Goal: Task Accomplishment & Management: Manage account settings

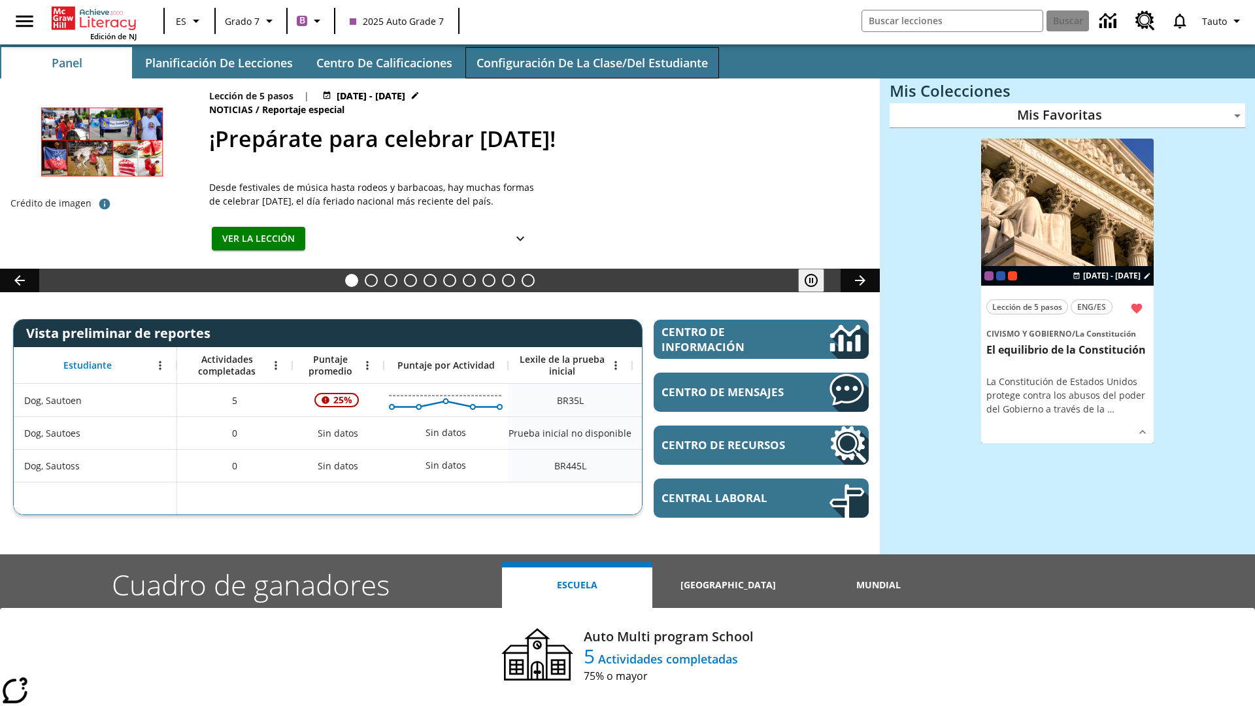
click at [592, 63] on span "Configuración de la clase/del estudiante" at bounding box center [591, 63] width 231 height 15
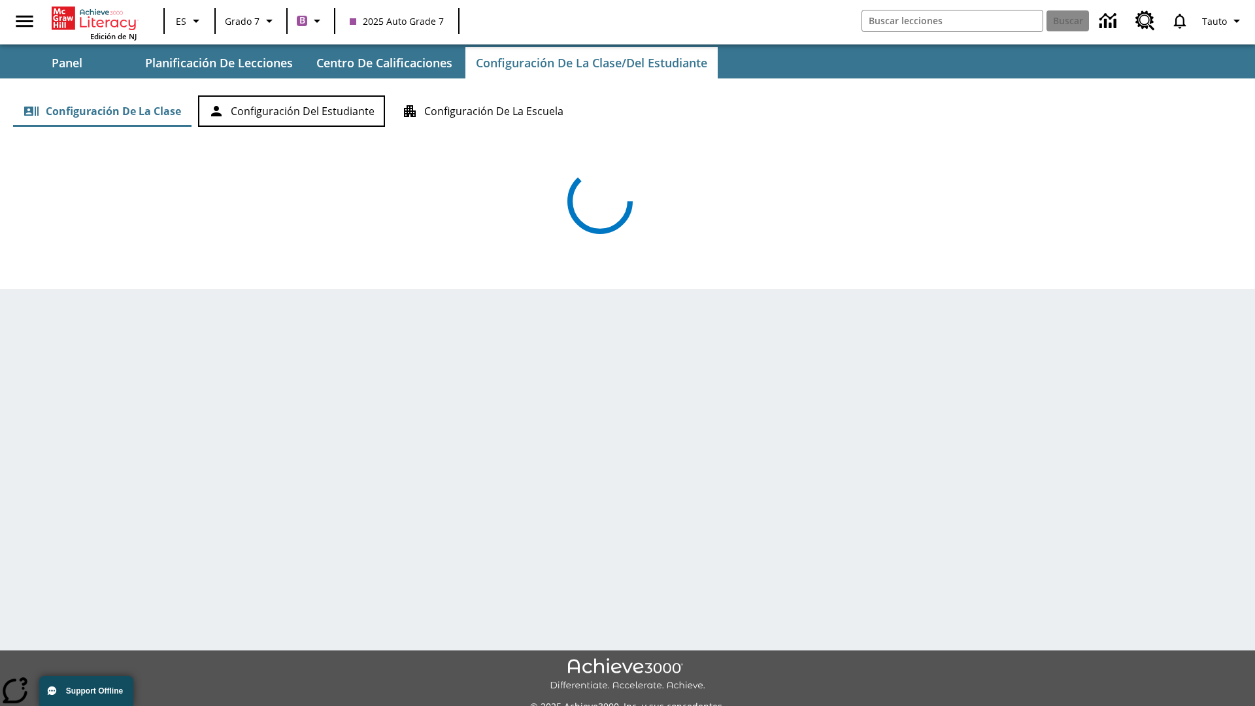
click at [292, 111] on button "Configuración del estudiante" at bounding box center [291, 110] width 187 height 31
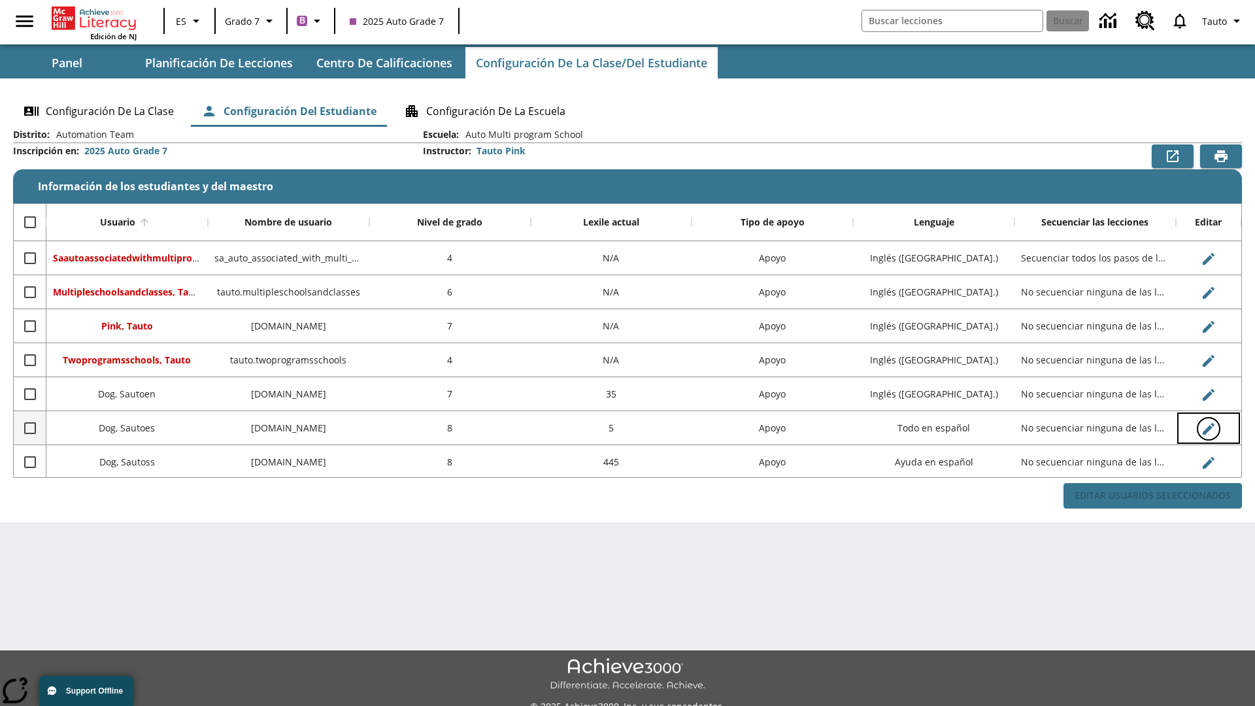
click at [1208, 428] on icon "Editar Usuario" at bounding box center [1209, 429] width 12 height 12
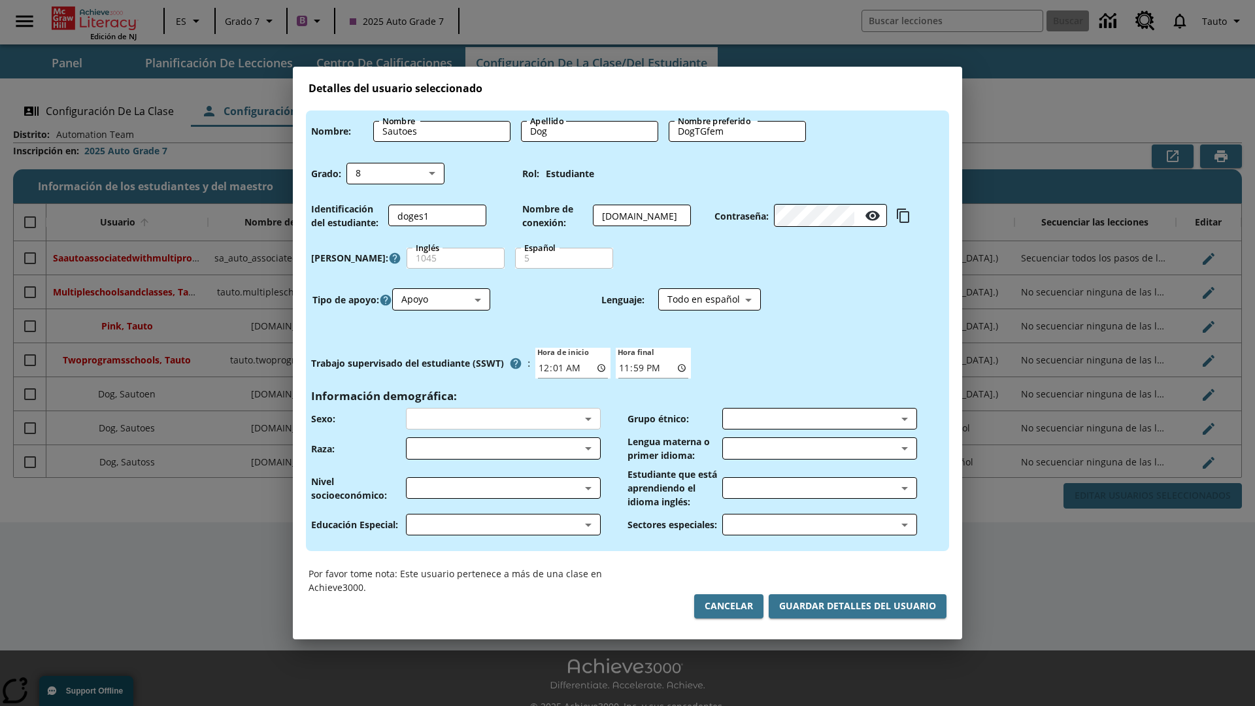
click at [503, 418] on body "Saltar al contenido principal Edición de NJ ES Grado 7 B 2025 Auto Grade 7 Busc…" at bounding box center [627, 367] width 1255 height 735
click at [503, 448] on body "Saltar al contenido principal Edición de NJ ES Grado 7 B 2025 Auto Grade 7 Busc…" at bounding box center [627, 367] width 1255 height 735
click at [503, 488] on body "Saltar al contenido principal Edición de NJ ES Grado 7 B 2025 Auto Grade 7 Busc…" at bounding box center [627, 367] width 1255 height 735
click at [503, 524] on body "Saltar al contenido principal Edición de NJ ES Grado 7 B 2025 Auto Grade 7 Busc…" at bounding box center [627, 367] width 1255 height 735
click at [819, 418] on body "Saltar al contenido principal Edición de NJ ES Grado 7 B 2025 Auto Grade 7 Busc…" at bounding box center [627, 367] width 1255 height 735
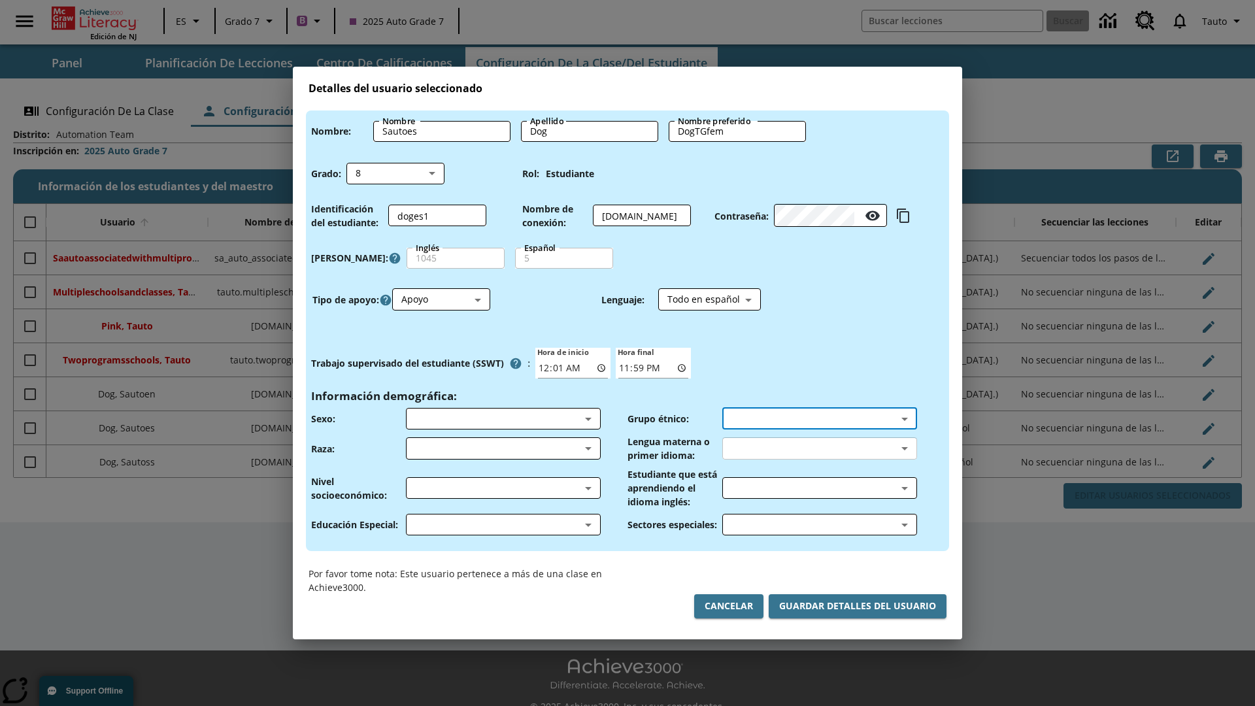
click at [819, 448] on body "Saltar al contenido principal Edición de NJ ES Grado 7 B 2025 Auto Grade 7 Busc…" at bounding box center [627, 367] width 1255 height 735
click at [819, 488] on body "Saltar al contenido principal Edición de NJ ES Grado 7 B 2025 Auto Grade 7 Busc…" at bounding box center [627, 367] width 1255 height 735
click at [819, 524] on body "Saltar al contenido principal Edición de NJ ES Grado 7 B 2025 Auto Grade 7 Busc…" at bounding box center [627, 367] width 1255 height 735
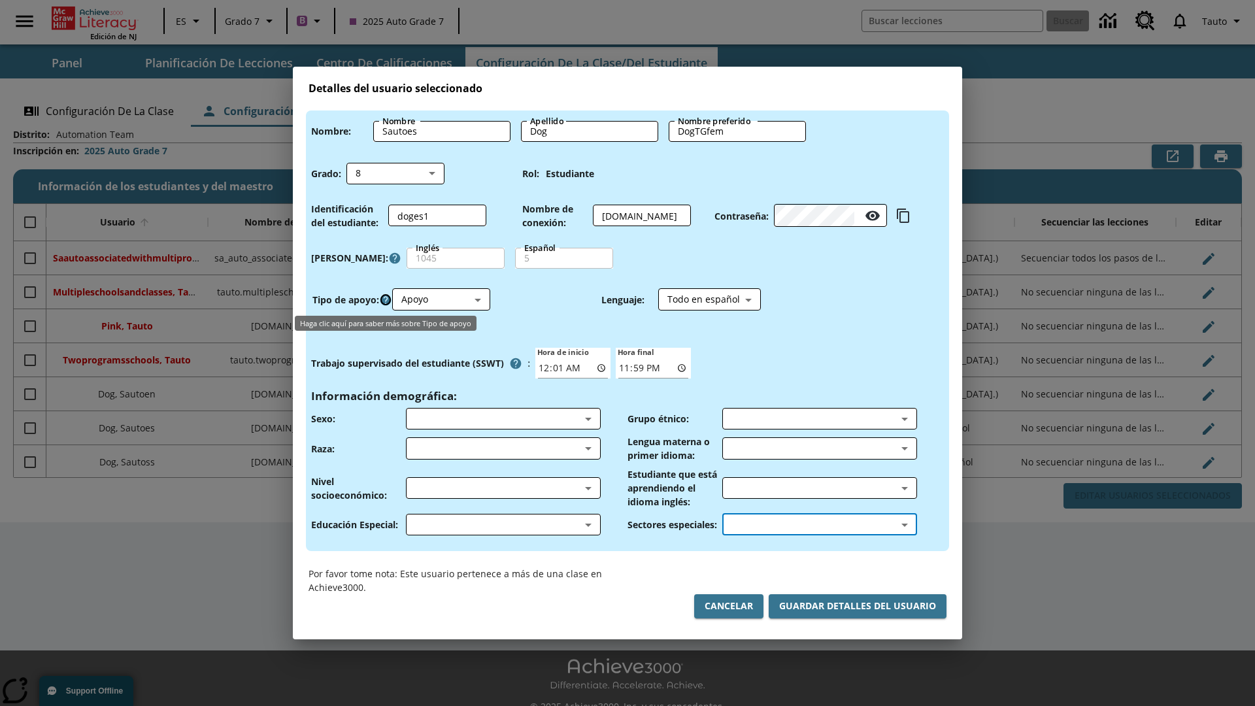
click at [386, 299] on icon "Haga clic aquí para saber más sobre Tipo de apoyo" at bounding box center [385, 299] width 13 height 13
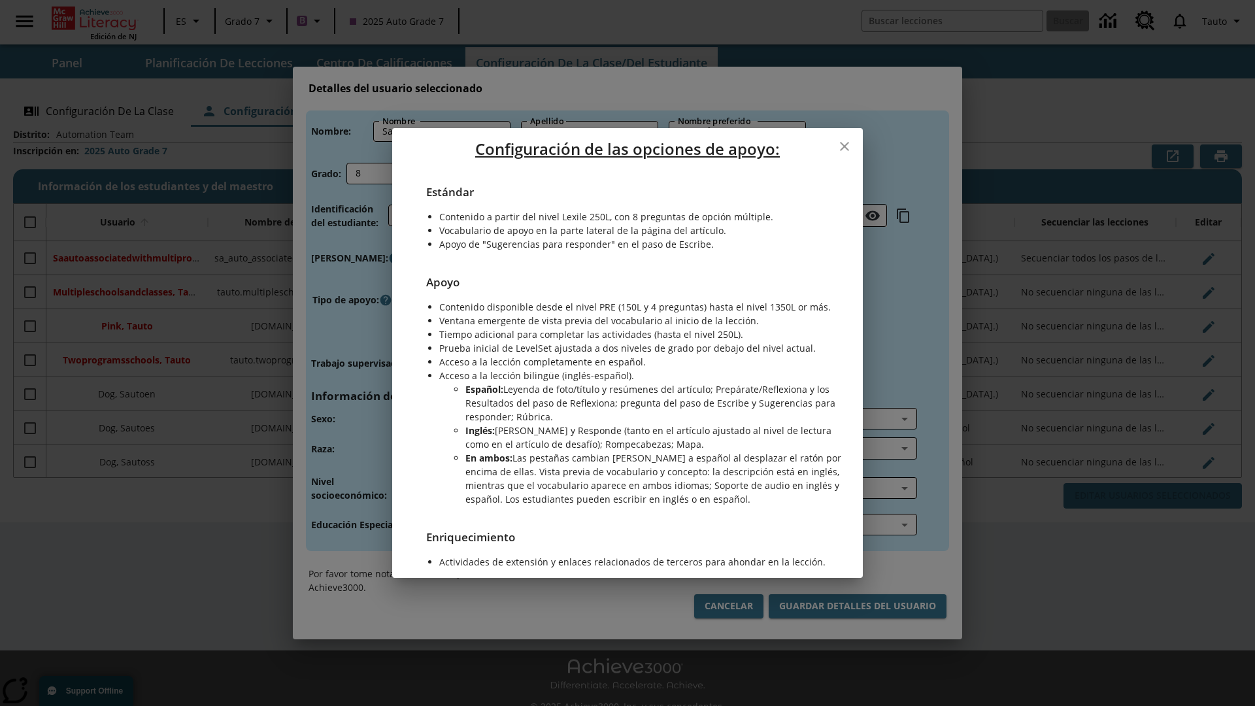
click at [844, 146] on icon "close" at bounding box center [844, 146] width 9 height 9
